Goal: Task Accomplishment & Management: Use online tool/utility

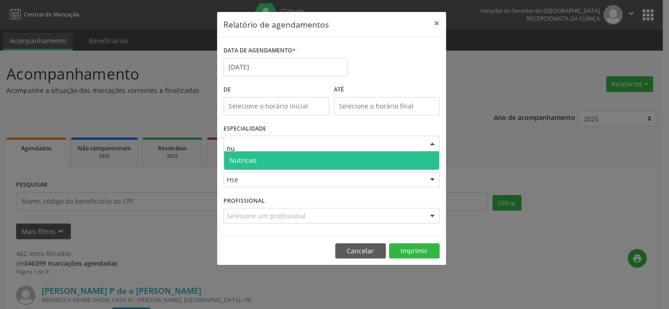
click at [259, 156] on span "Nutricao" at bounding box center [331, 160] width 215 height 18
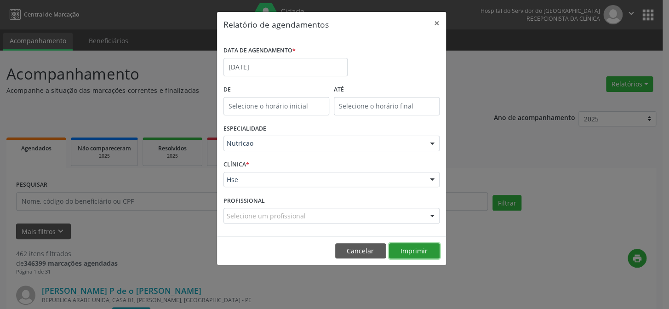
click at [402, 251] on button "Imprimir" at bounding box center [414, 251] width 51 height 16
click at [439, 23] on button "×" at bounding box center [437, 23] width 18 height 23
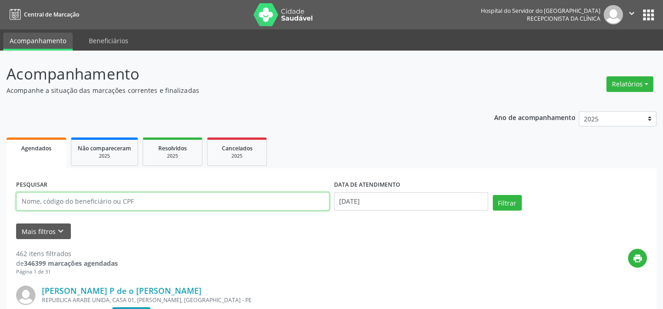
click at [114, 199] on input "text" at bounding box center [172, 201] width 313 height 18
type input "[PERSON_NAME]"
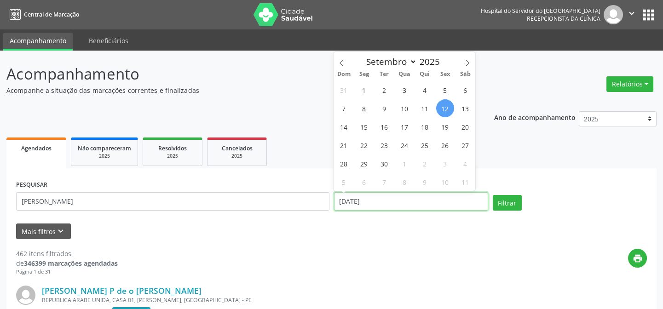
click at [374, 197] on input "[DATE]" at bounding box center [411, 201] width 154 height 18
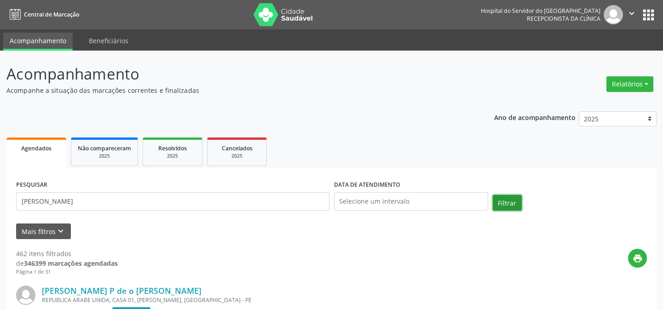
click at [507, 199] on button "Filtrar" at bounding box center [507, 203] width 29 height 16
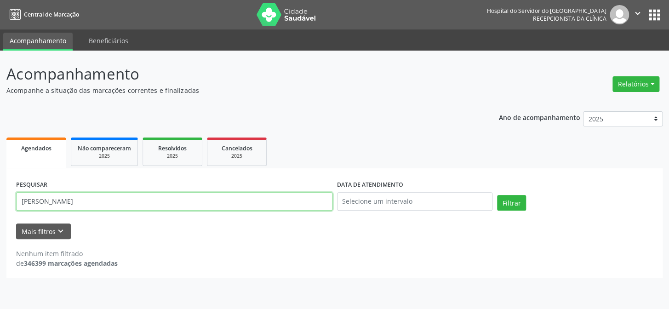
click at [85, 200] on input "[PERSON_NAME]" at bounding box center [174, 201] width 317 height 18
type input "[PERSON_NAME]"
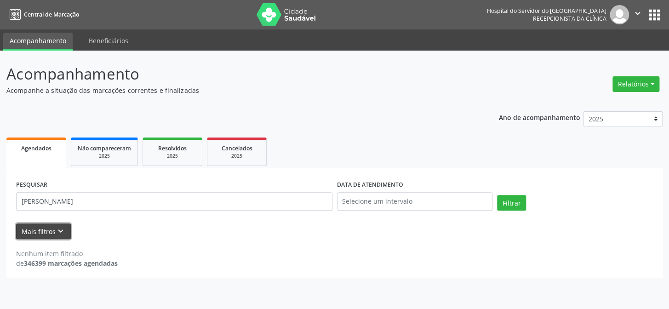
click at [59, 232] on icon "keyboard_arrow_down" at bounding box center [61, 231] width 10 height 10
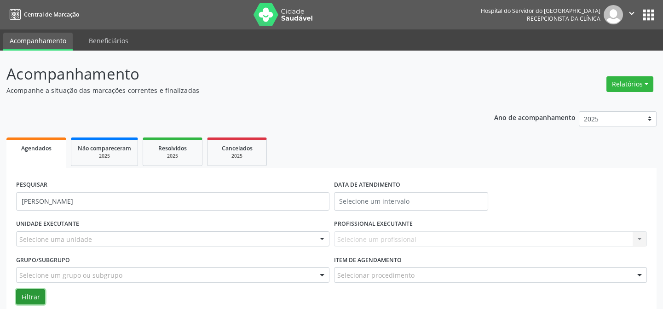
click at [29, 295] on button "Filtrar" at bounding box center [30, 297] width 29 height 16
click at [27, 295] on button "Filtrar" at bounding box center [30, 297] width 29 height 16
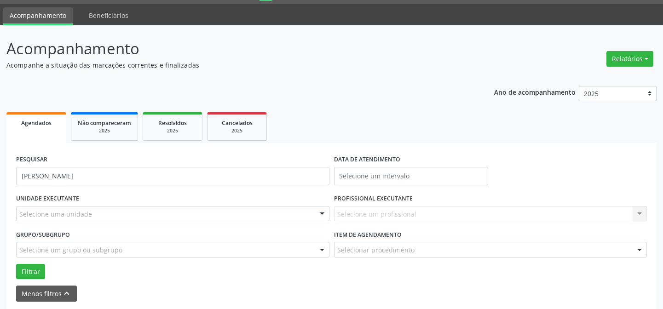
scroll to position [62, 0]
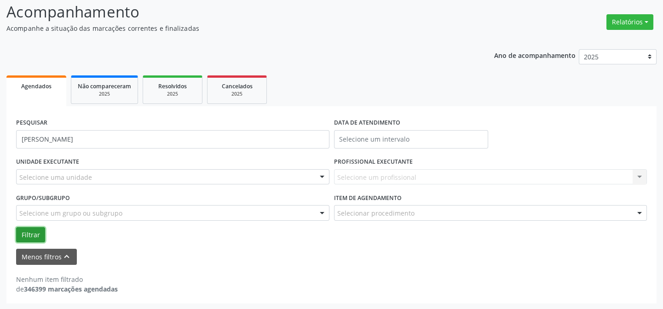
click at [25, 233] on button "Filtrar" at bounding box center [30, 235] width 29 height 16
click at [28, 253] on button "Menos filtros keyboard_arrow_up" at bounding box center [46, 257] width 61 height 16
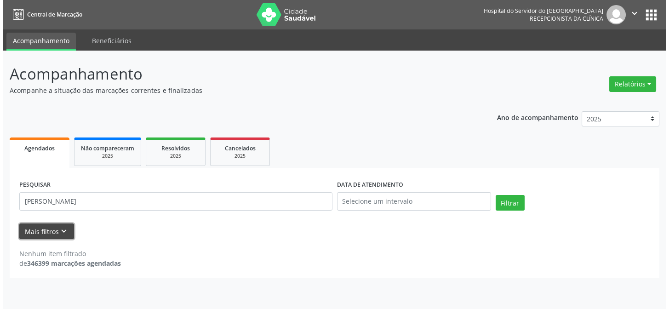
scroll to position [0, 0]
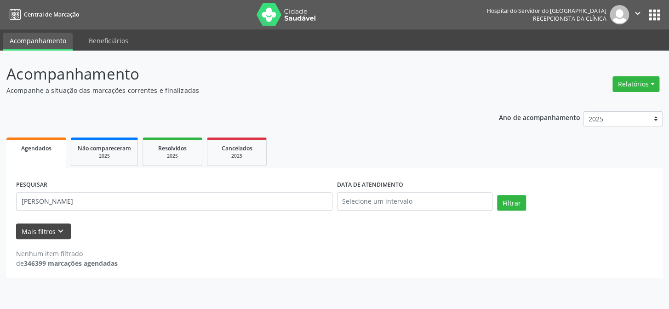
click at [28, 253] on div "Nenhum item filtrado" at bounding box center [67, 254] width 102 height 10
click at [629, 80] on button "Relatórios" at bounding box center [636, 84] width 47 height 16
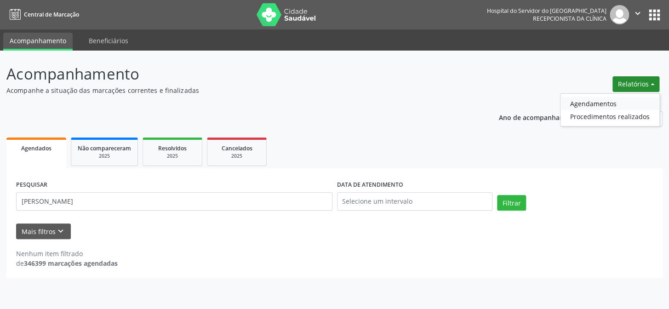
click at [587, 104] on link "Agendamentos" at bounding box center [610, 103] width 99 height 13
select select "8"
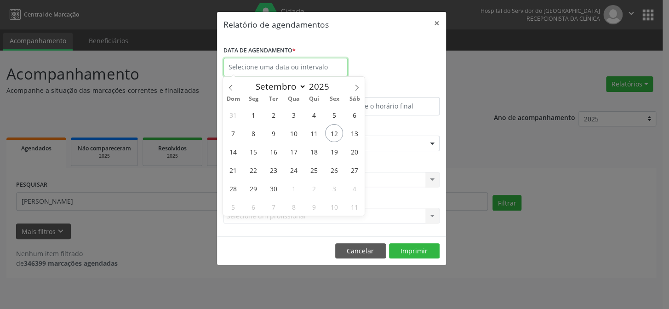
click at [243, 67] on input "text" at bounding box center [286, 67] width 124 height 18
click at [333, 129] on span "12" at bounding box center [334, 133] width 18 height 18
type input "[DATE]"
click at [333, 129] on span "12" at bounding box center [334, 133] width 18 height 18
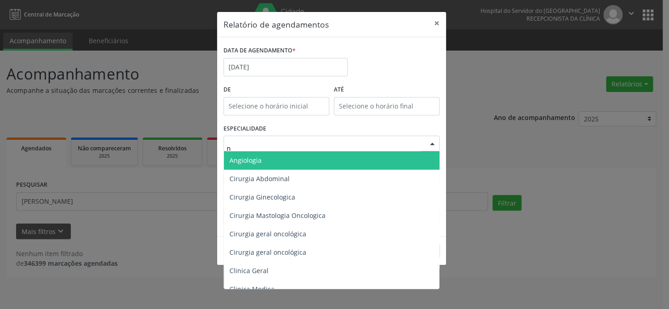
type input "nu"
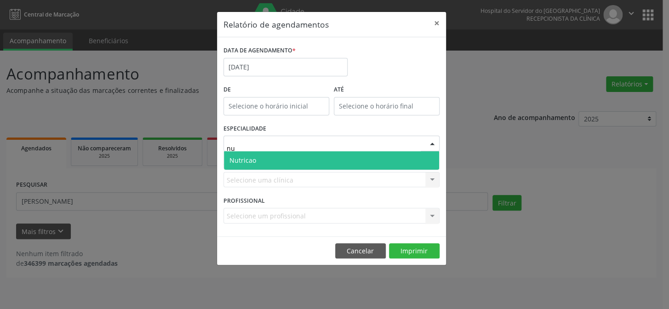
click at [276, 158] on span "Nutricao" at bounding box center [331, 160] width 215 height 18
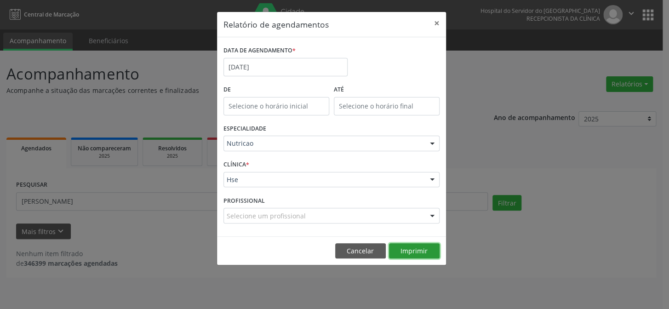
click at [399, 248] on button "Imprimir" at bounding box center [414, 251] width 51 height 16
click at [437, 21] on button "×" at bounding box center [437, 23] width 18 height 23
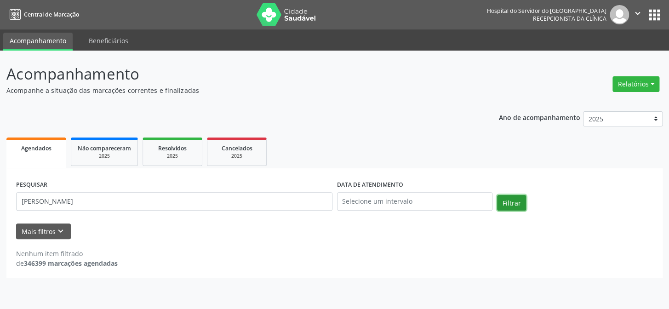
click at [506, 197] on button "Filtrar" at bounding box center [511, 203] width 29 height 16
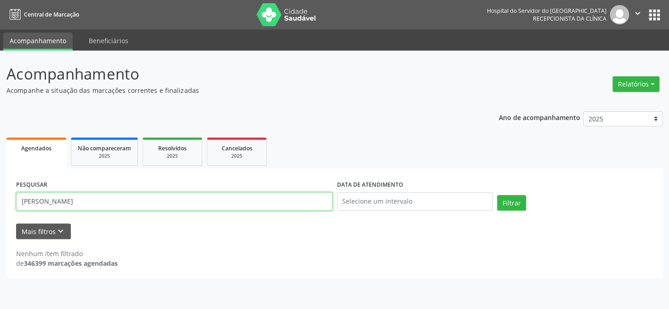
drag, startPoint x: 104, startPoint y: 200, endPoint x: 0, endPoint y: 197, distance: 103.6
click at [0, 200] on div "Acompanhamento Acompanhe a situação das marcações correntes e finalizadas Relat…" at bounding box center [334, 180] width 669 height 259
type input "14132876462"
click at [497, 195] on button "Filtrar" at bounding box center [511, 203] width 29 height 16
